Goal: Task Accomplishment & Management: Use online tool/utility

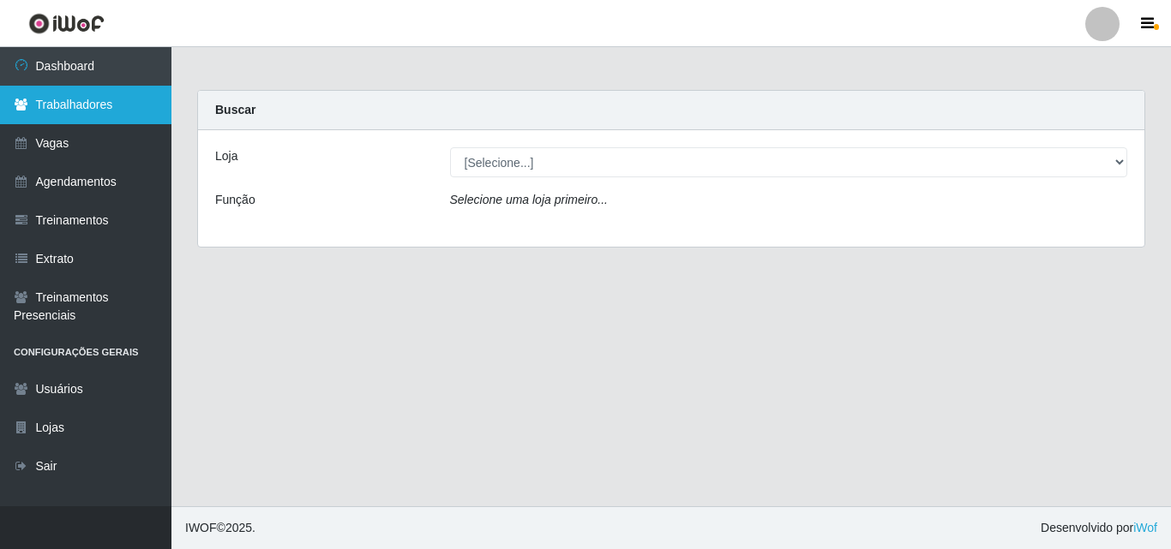
click at [87, 104] on link "Trabalhadores" at bounding box center [85, 105] width 171 height 39
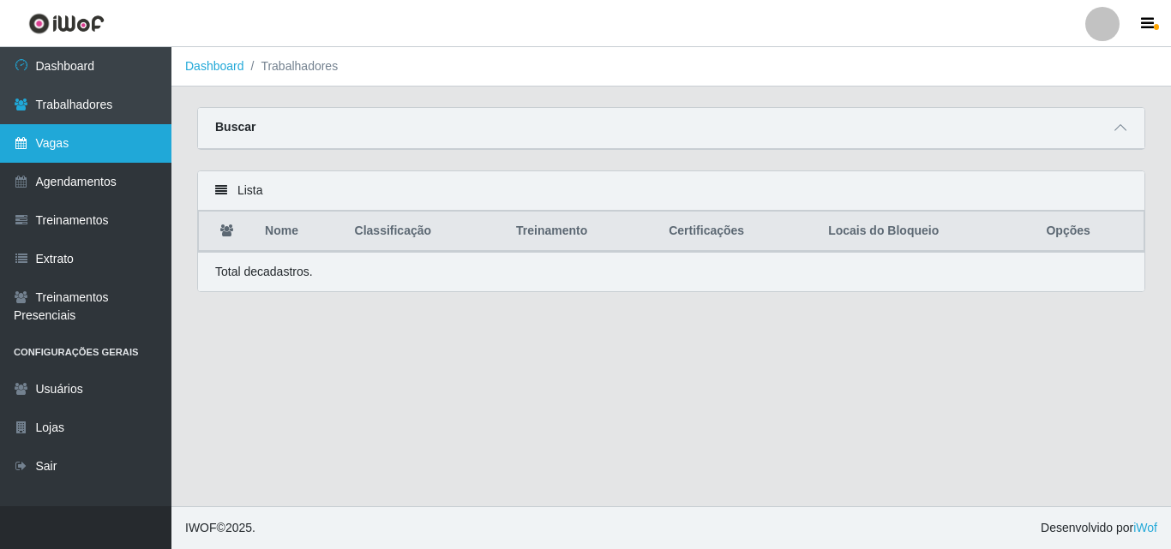
click at [62, 144] on link "Vagas" at bounding box center [85, 143] width 171 height 39
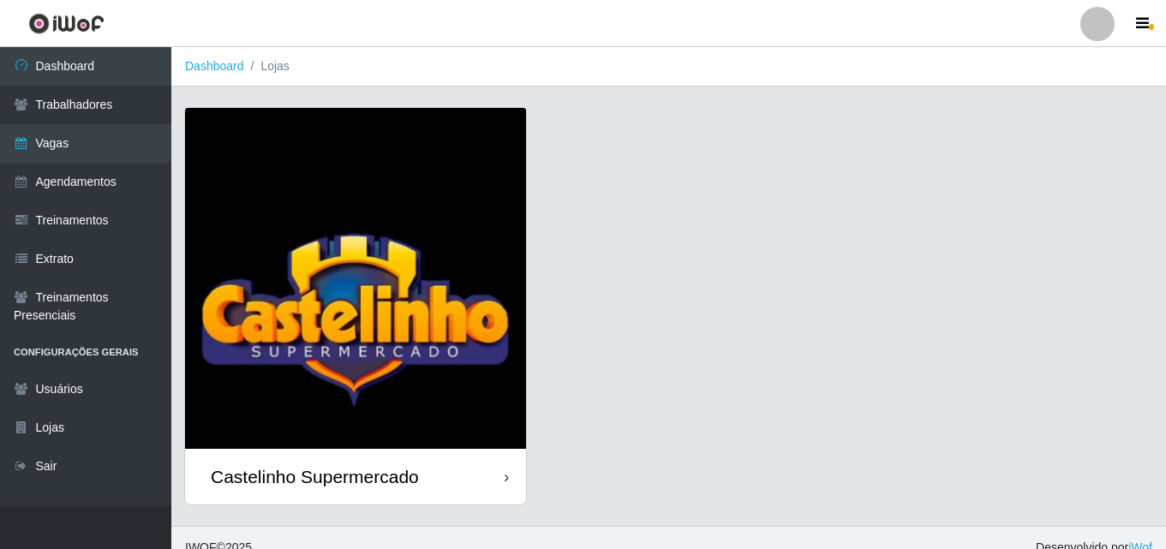
click at [294, 474] on div "Castelinho Supermercado" at bounding box center [315, 476] width 208 height 21
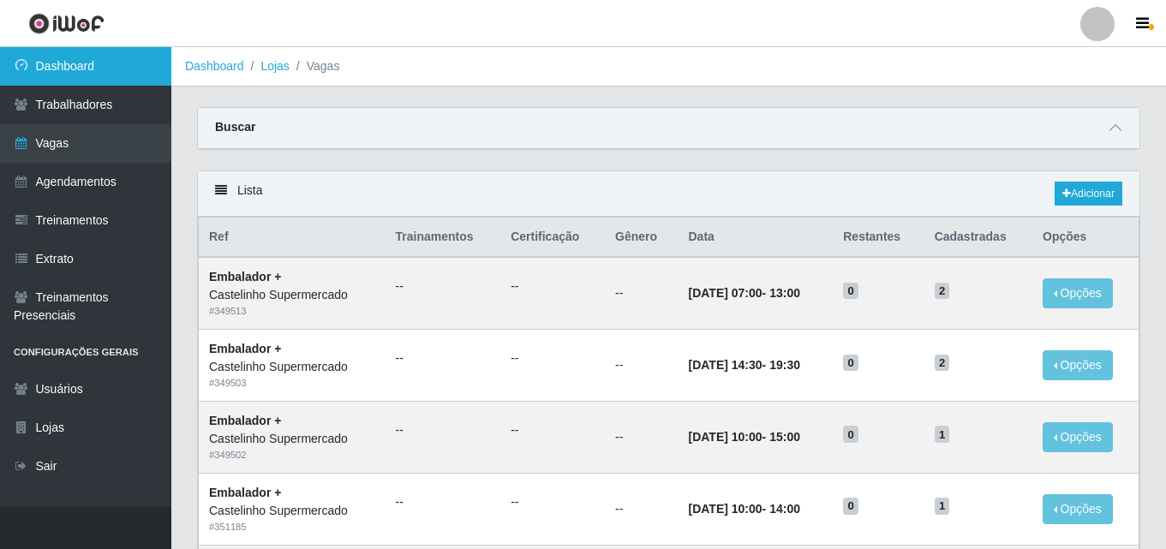
click at [62, 73] on link "Dashboard" at bounding box center [85, 66] width 171 height 39
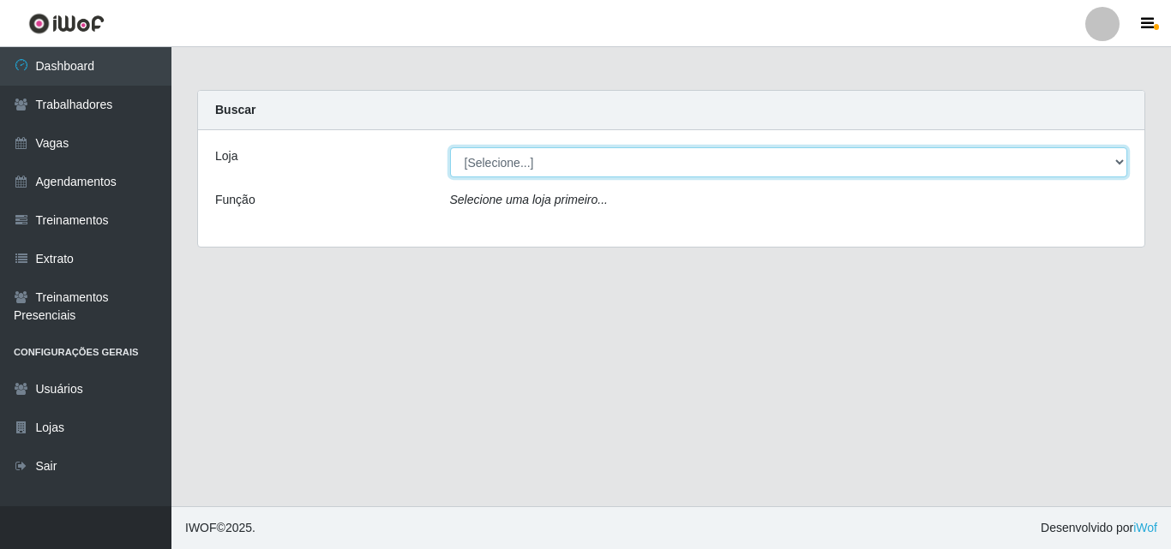
click at [645, 173] on select "[Selecione...] Castelinho Supermercado" at bounding box center [789, 162] width 678 height 30
select select "377"
click at [450, 147] on select "[Selecione...] Castelinho Supermercado" at bounding box center [789, 162] width 678 height 30
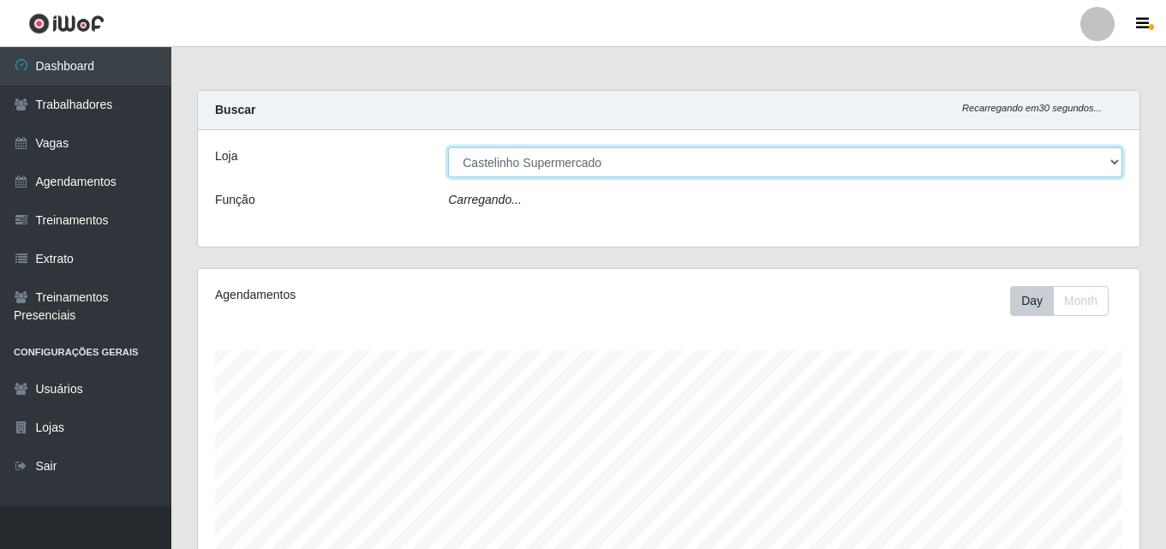
scroll to position [356, 942]
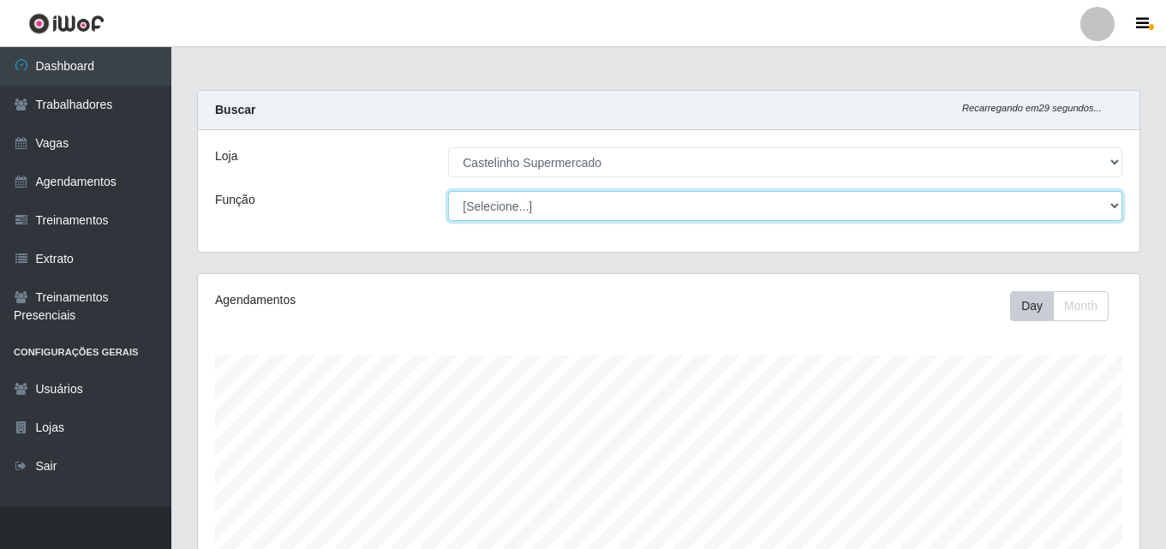
click at [488, 206] on select "[Selecione...] ASG ASG + ASG ++ Balconista de Açougue Balconista de Açougue + B…" at bounding box center [785, 206] width 674 height 30
select select "70"
click at [448, 191] on select "[Selecione...] ASG ASG + ASG ++ Balconista de Açougue Balconista de Açougue + B…" at bounding box center [785, 206] width 674 height 30
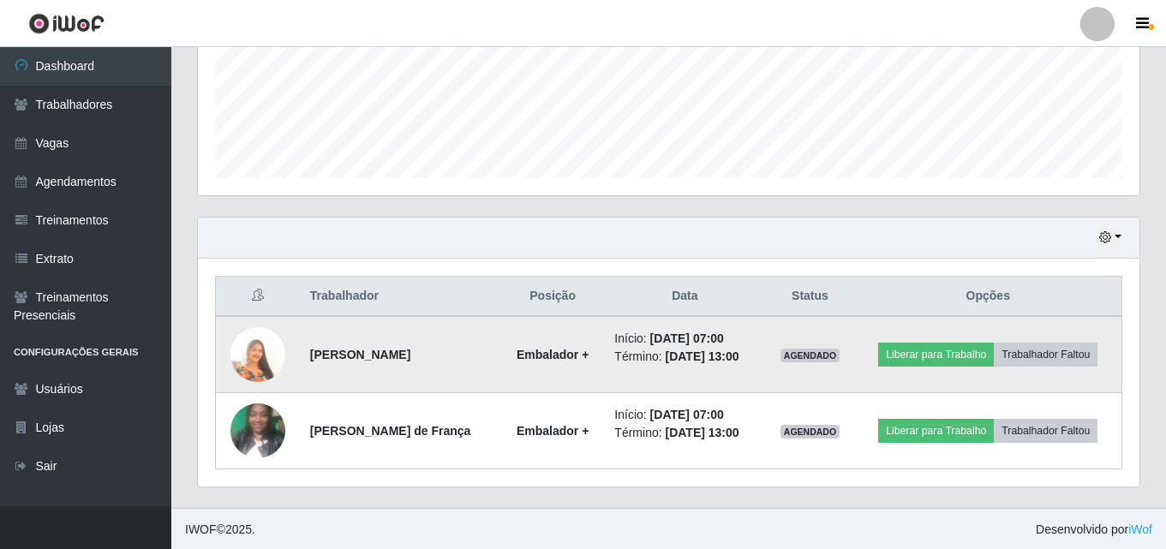
scroll to position [436, 0]
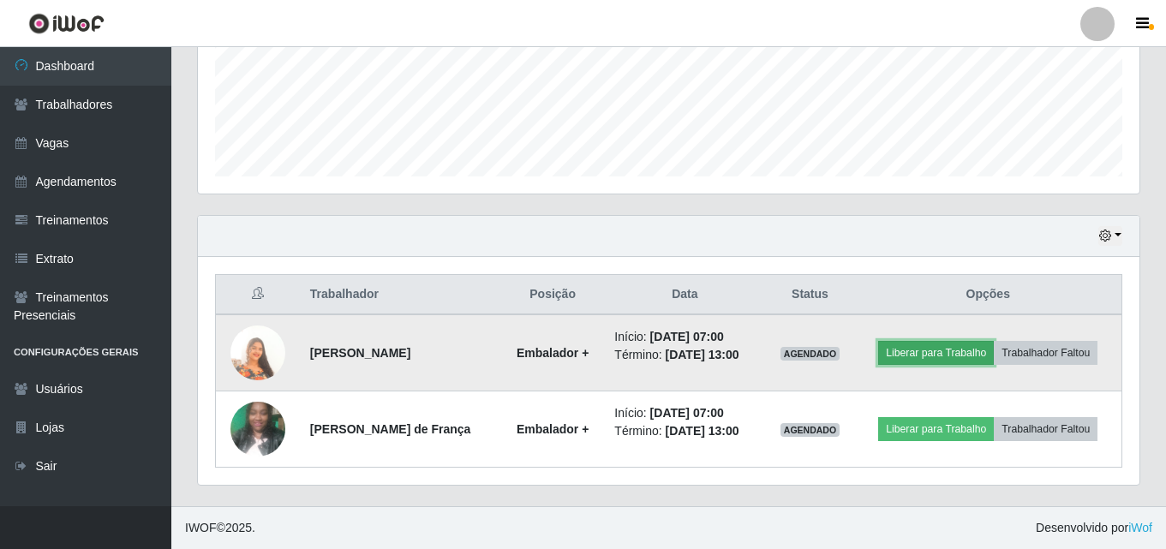
click at [918, 350] on button "Liberar para Trabalho" at bounding box center [936, 353] width 116 height 24
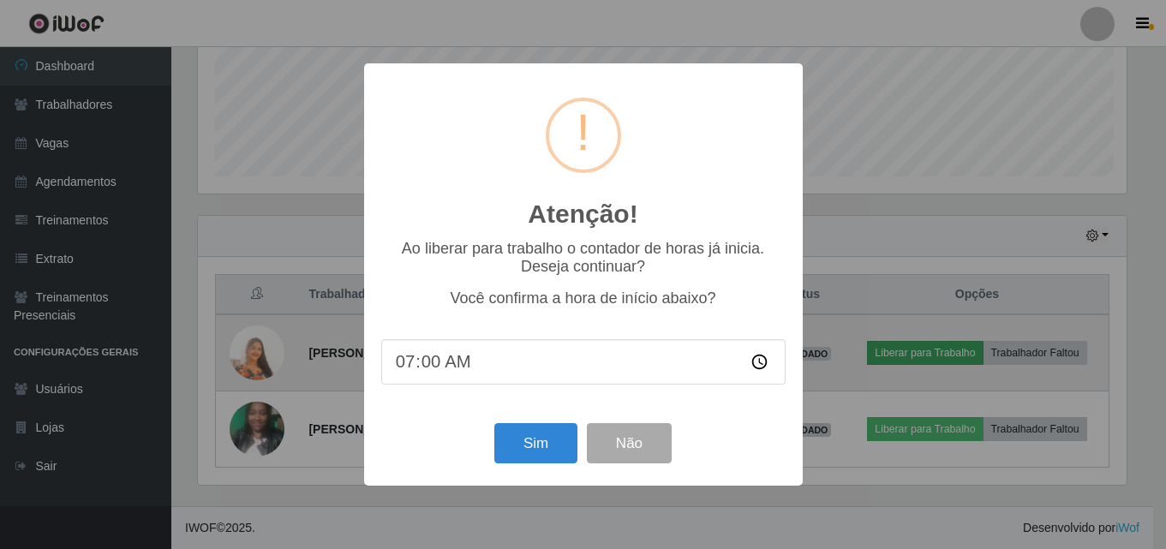
scroll to position [356, 933]
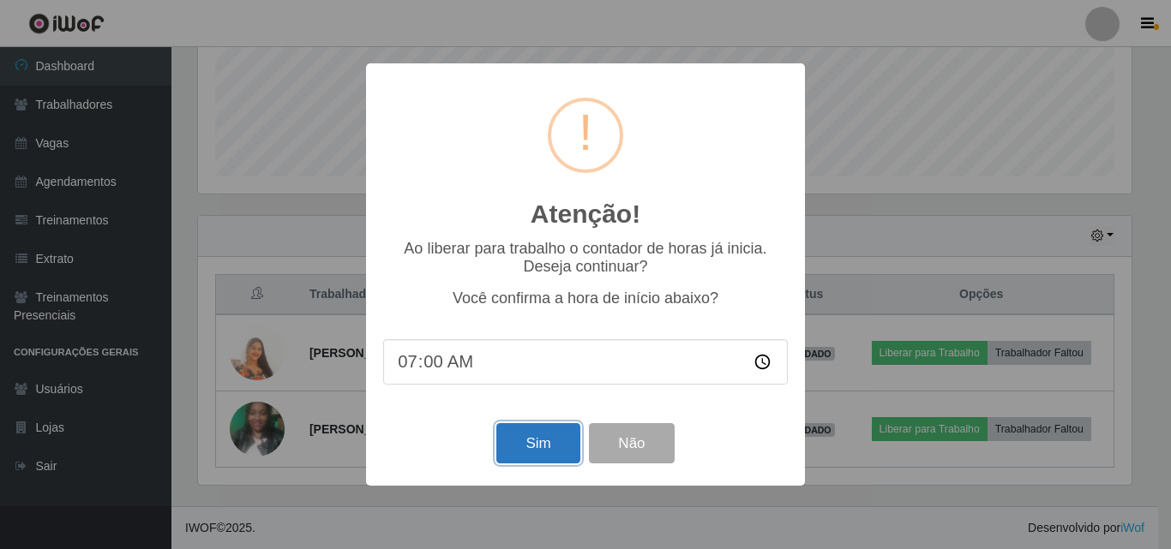
click at [548, 443] on button "Sim" at bounding box center [537, 443] width 83 height 40
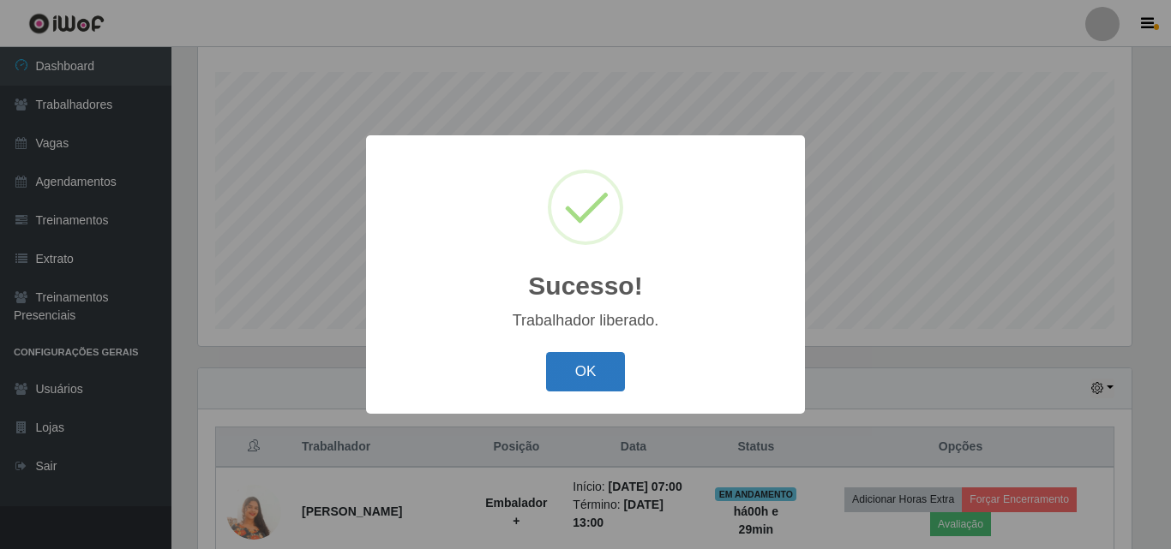
click at [599, 374] on button "OK" at bounding box center [586, 372] width 80 height 40
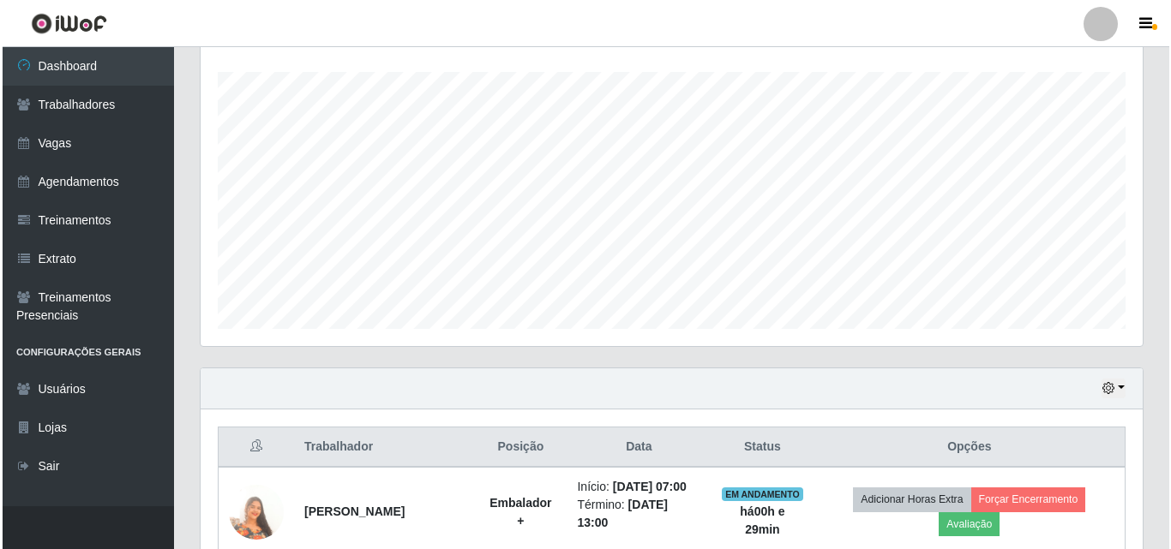
scroll to position [455, 0]
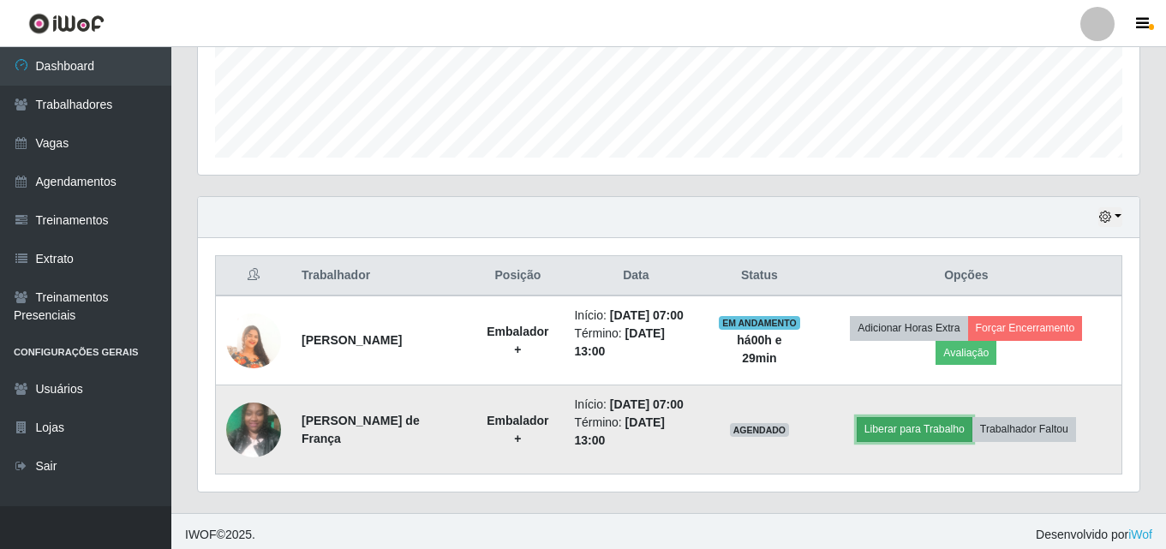
click at [891, 430] on button "Liberar para Trabalho" at bounding box center [915, 429] width 116 height 24
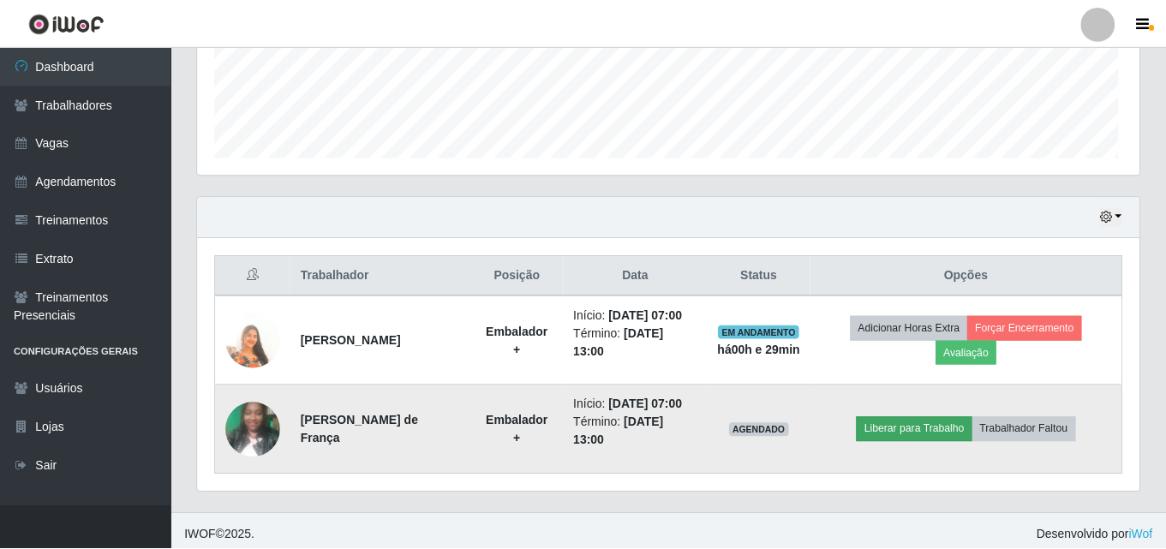
scroll to position [356, 933]
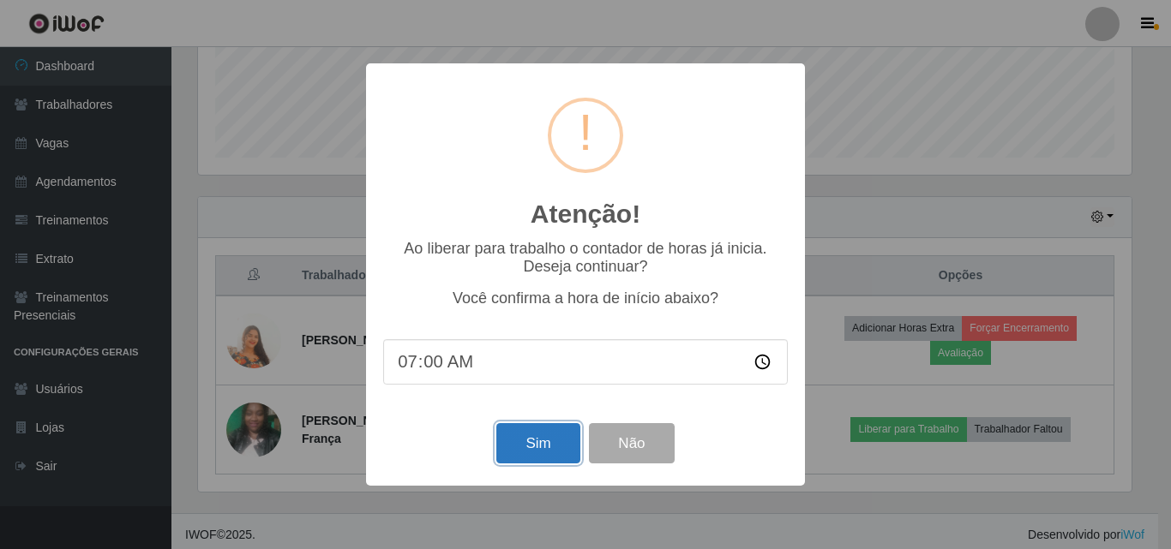
click at [533, 450] on button "Sim" at bounding box center [537, 443] width 83 height 40
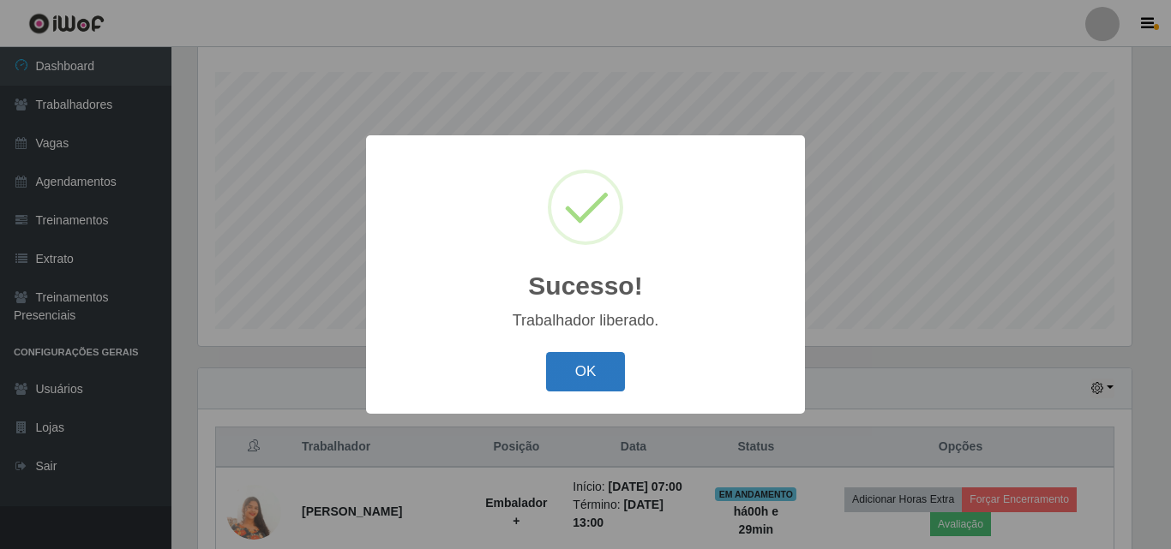
click at [584, 368] on button "OK" at bounding box center [586, 372] width 80 height 40
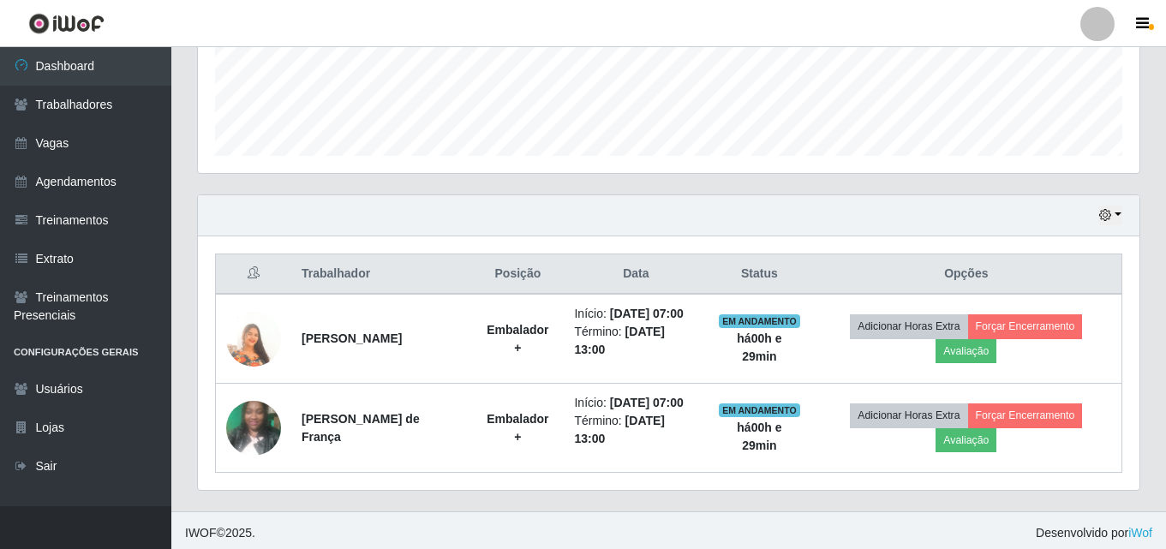
scroll to position [462, 0]
